Goal: Complete application form

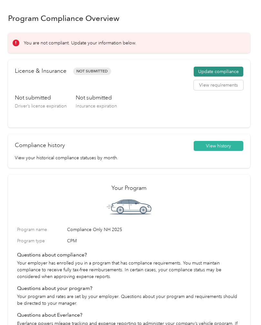
click at [235, 68] on button "Update compliance" at bounding box center [219, 72] width 50 height 10
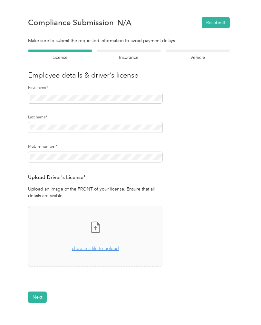
click at [121, 182] on div "Upload Driver's License* Upload an image of the FRONT of your license. Ensure t…" at bounding box center [95, 187] width 134 height 26
click at [93, 251] on span "choose a file to upload" at bounding box center [95, 248] width 47 height 5
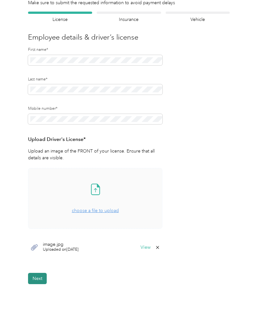
click at [41, 282] on button "Next" at bounding box center [37, 278] width 19 height 11
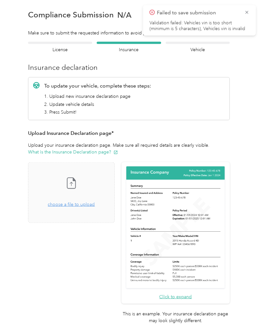
scroll to position [0, 0]
click at [81, 202] on span "choose a file to upload" at bounding box center [71, 204] width 47 height 5
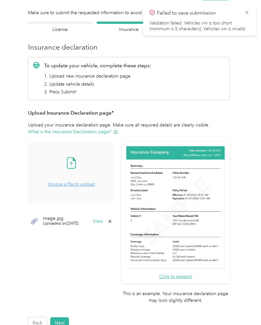
scroll to position [28, 0]
click at [67, 318] on button "Next" at bounding box center [59, 323] width 19 height 11
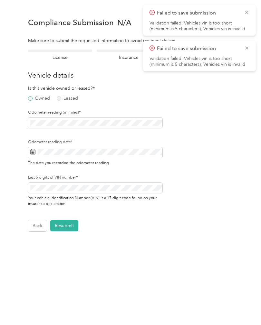
click at [36, 99] on label "Owned" at bounding box center [39, 98] width 22 height 5
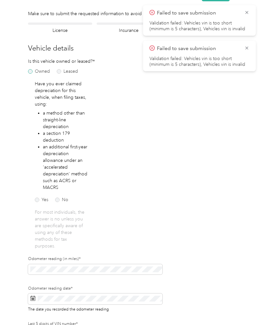
scroll to position [27, 0]
click at [58, 201] on label "No" at bounding box center [61, 200] width 13 height 5
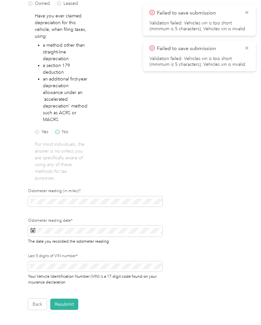
scroll to position [95, 0]
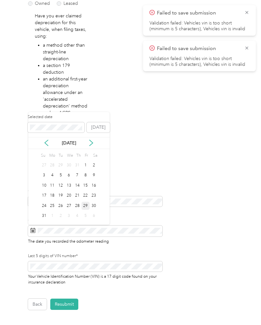
click at [88, 208] on div "29" at bounding box center [85, 206] width 8 height 8
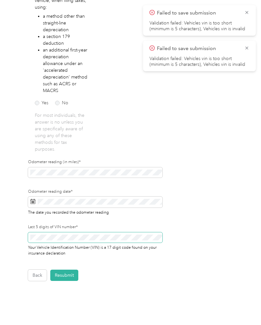
scroll to position [124, 0]
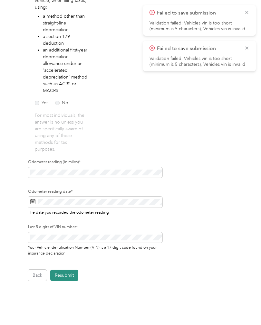
click at [72, 277] on button "Resubmit" at bounding box center [64, 275] width 28 height 11
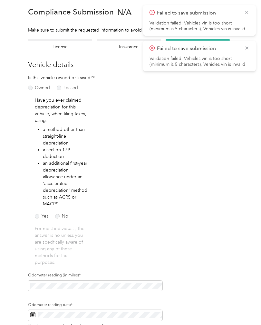
scroll to position [8, 0]
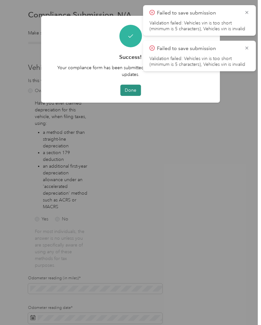
click at [134, 94] on button "Done" at bounding box center [130, 90] width 21 height 11
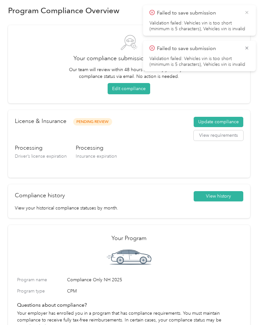
click at [245, 15] on icon at bounding box center [246, 13] width 5 height 6
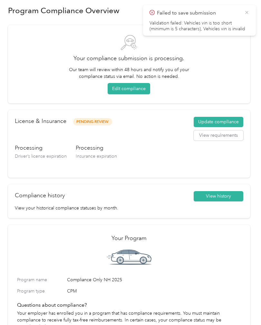
click at [247, 14] on icon at bounding box center [246, 13] width 5 height 6
